Goal: Navigation & Orientation: Understand site structure

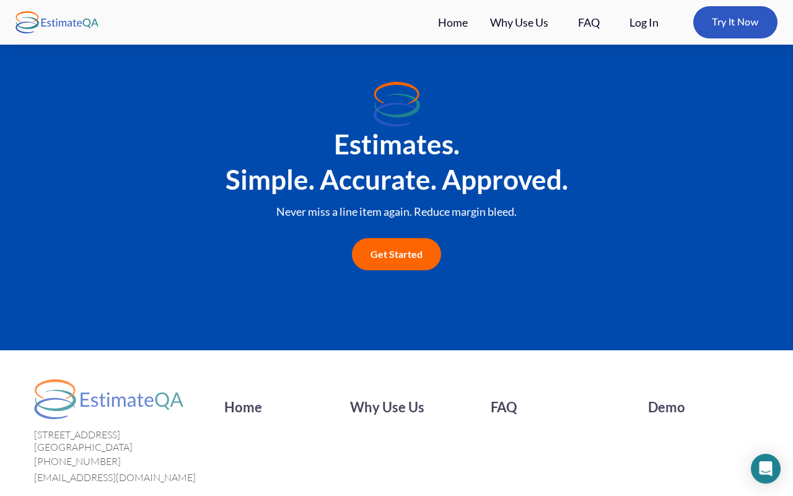
scroll to position [2077, 0]
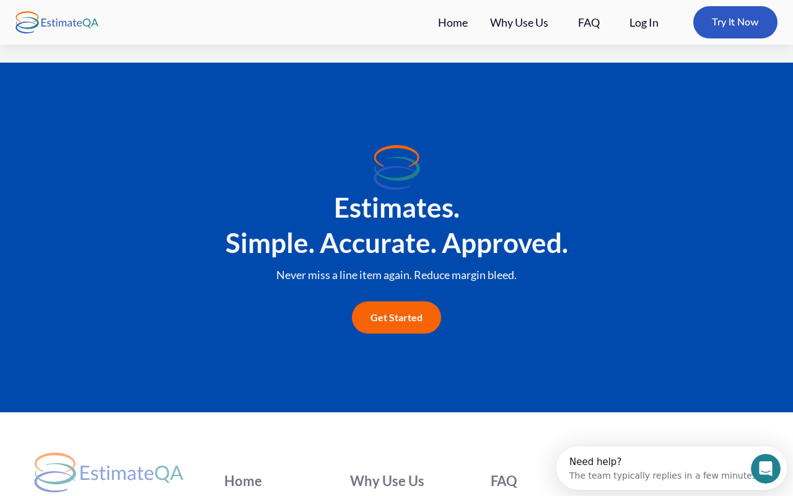
scroll to position [2087, 0]
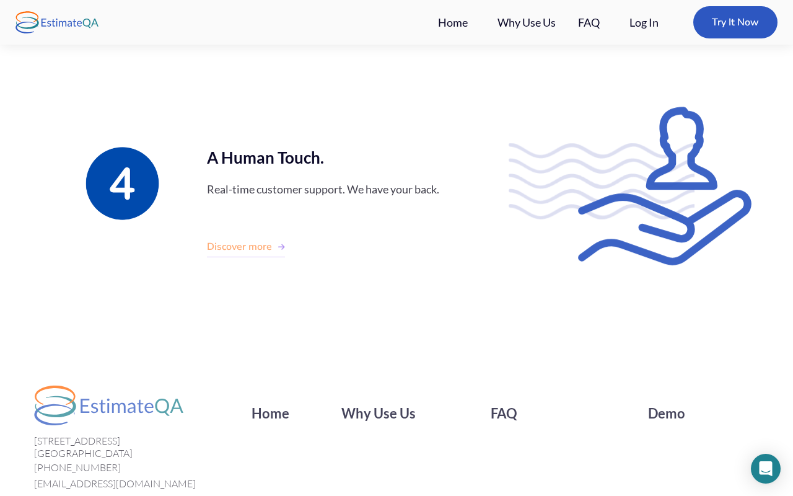
scroll to position [1464, 0]
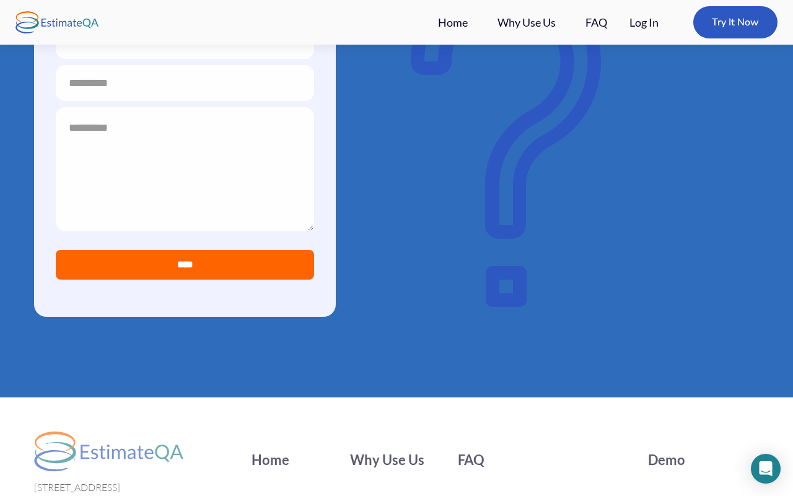
scroll to position [991, 0]
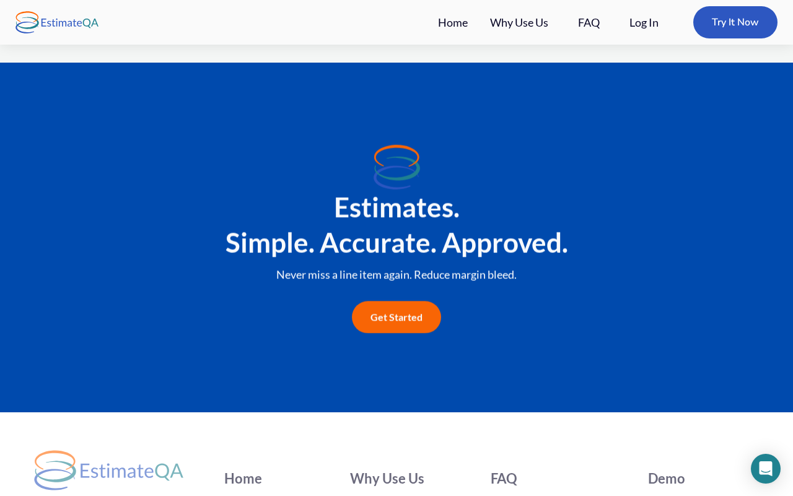
scroll to position [2077, 0]
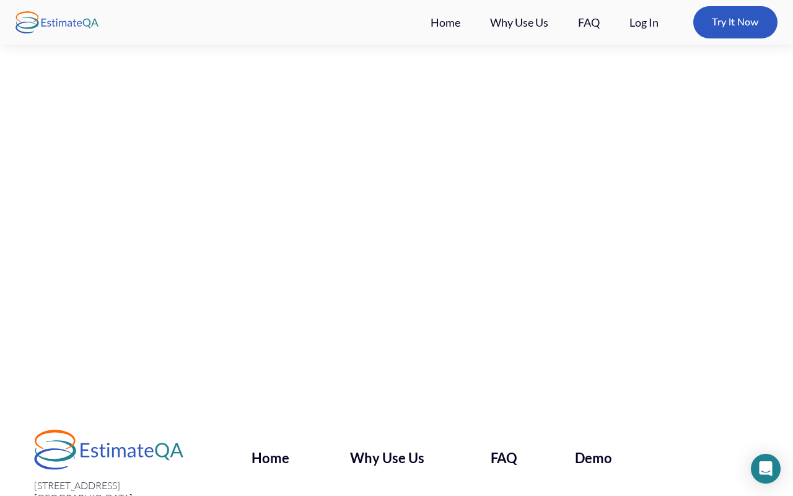
scroll to position [533, 0]
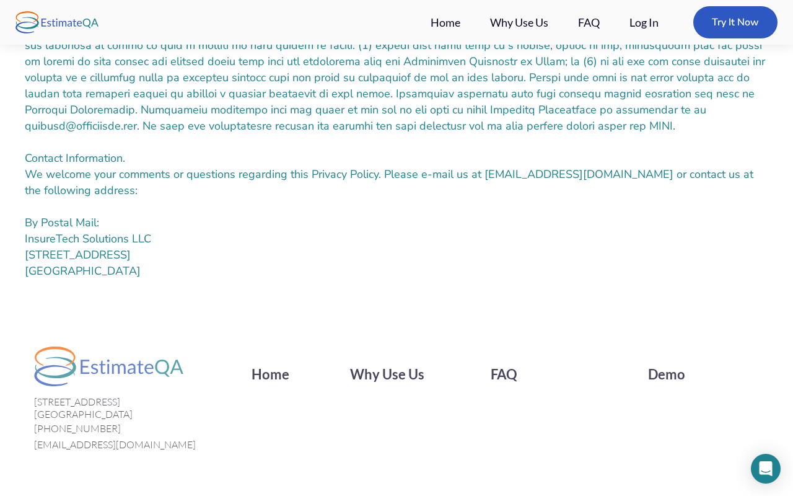
scroll to position [5146, 0]
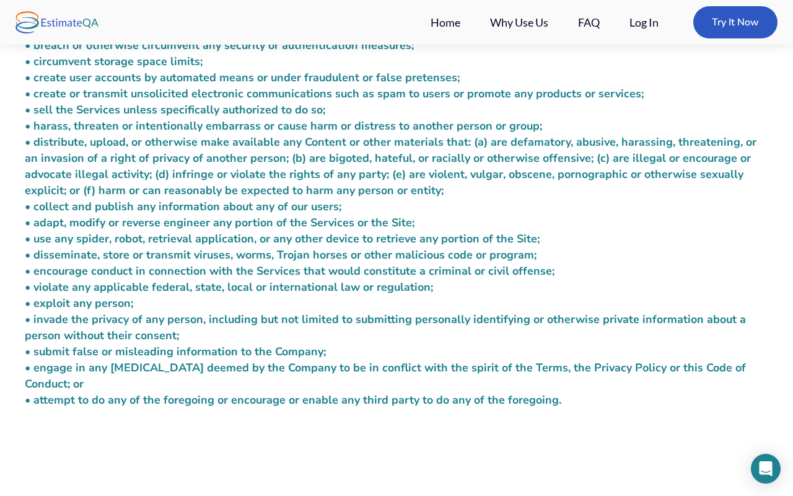
scroll to position [3536, 0]
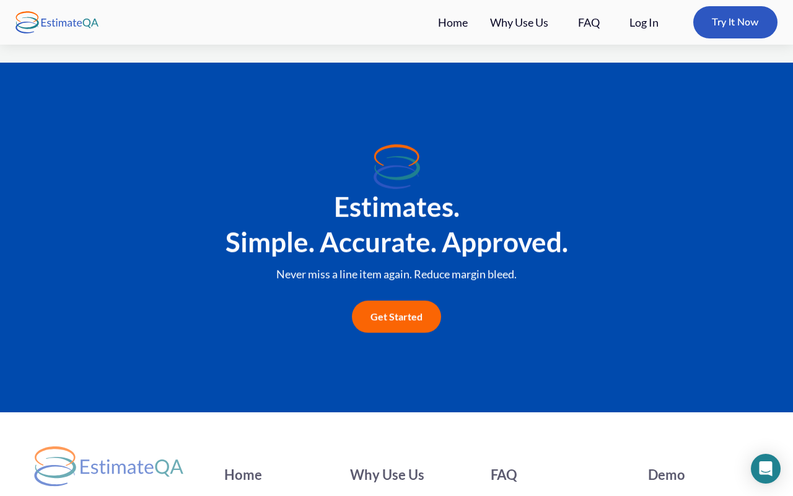
scroll to position [2077, 0]
